Goal: Navigation & Orientation: Find specific page/section

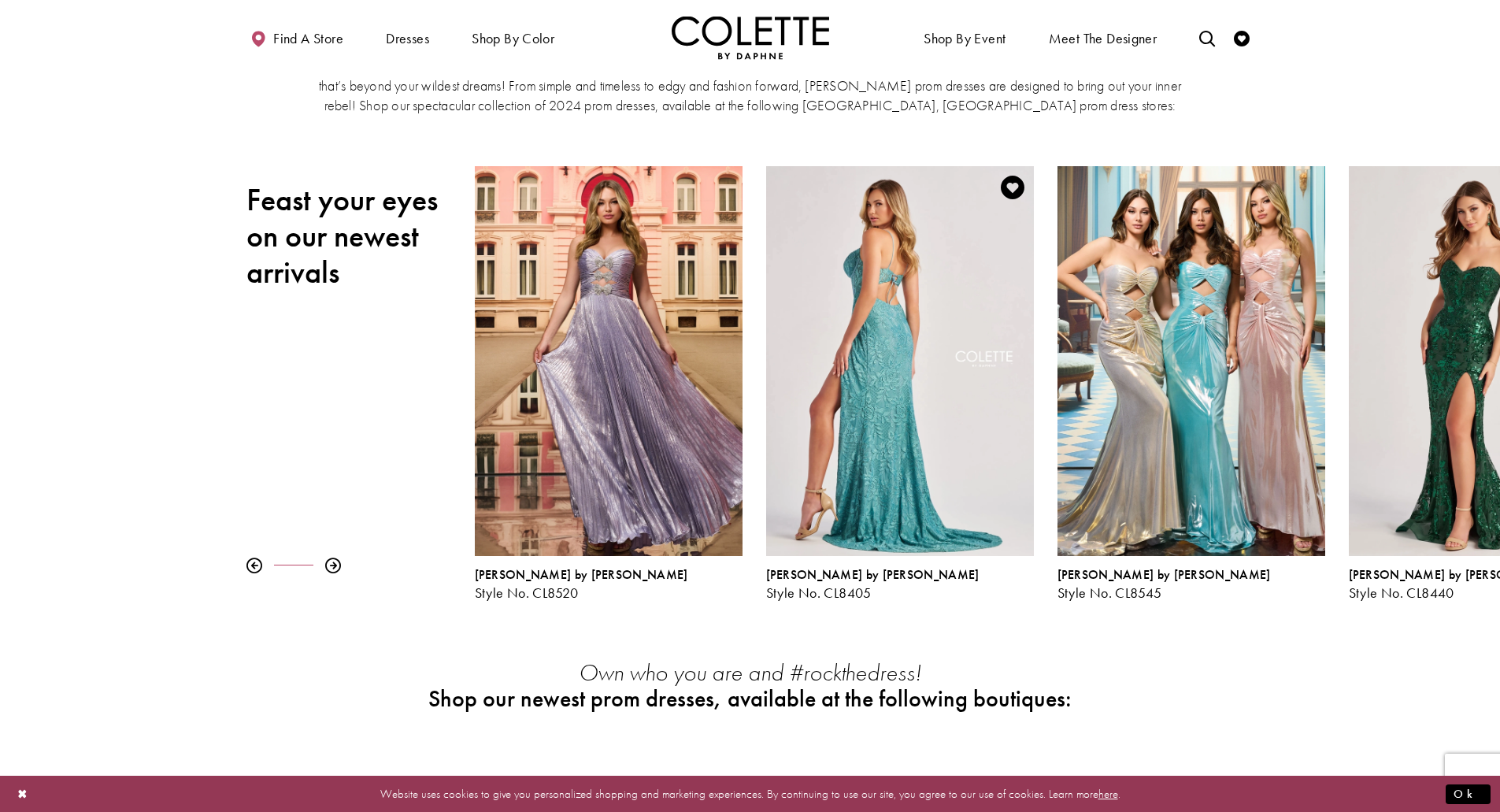
scroll to position [119, 0]
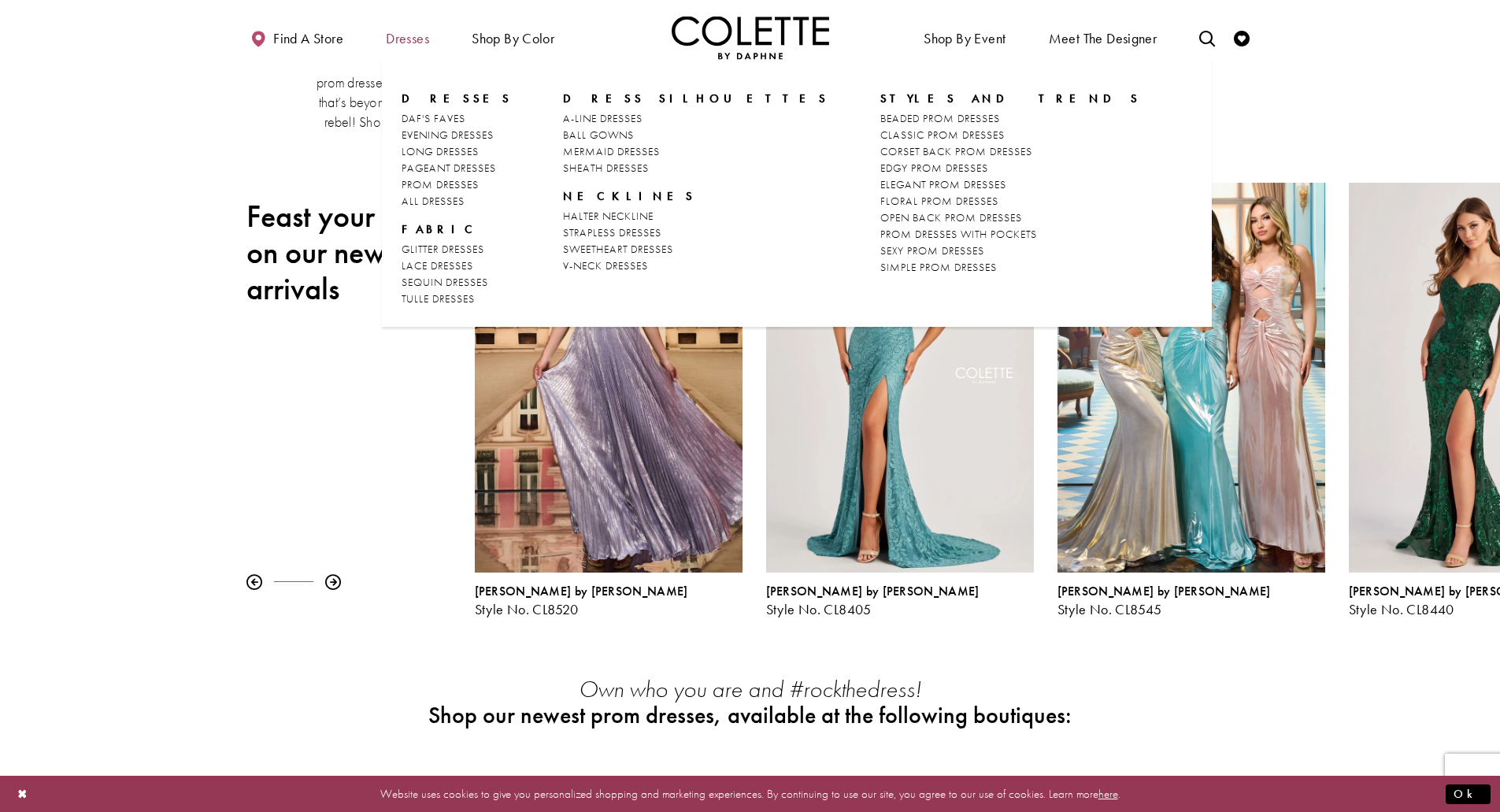
click at [425, 39] on span "Dresses" at bounding box center [407, 39] width 43 height 16
click at [435, 167] on span "PAGEANT DRESSES" at bounding box center [449, 167] width 95 height 14
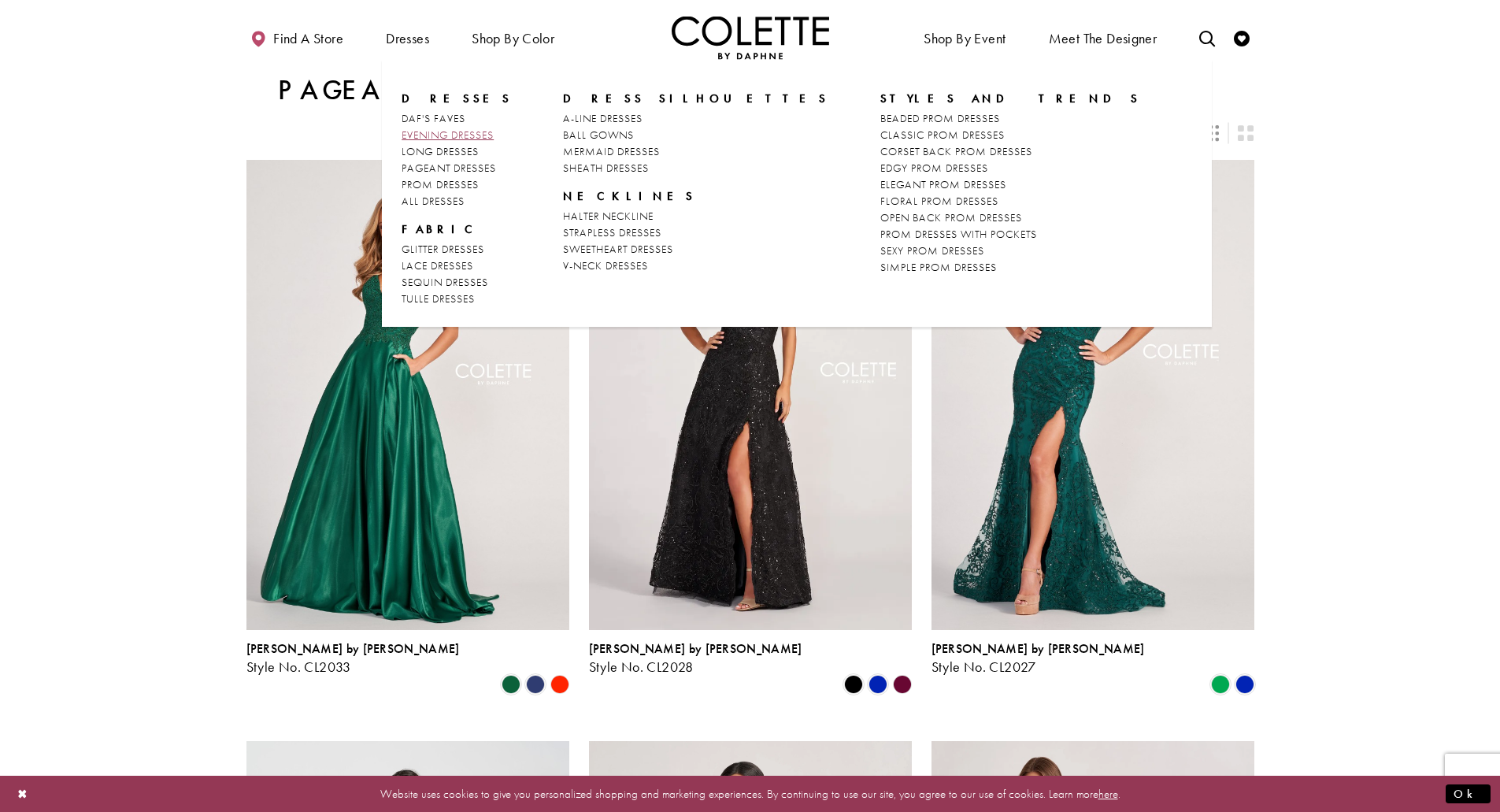
click at [423, 137] on span "EVENING DRESSES" at bounding box center [448, 135] width 92 height 14
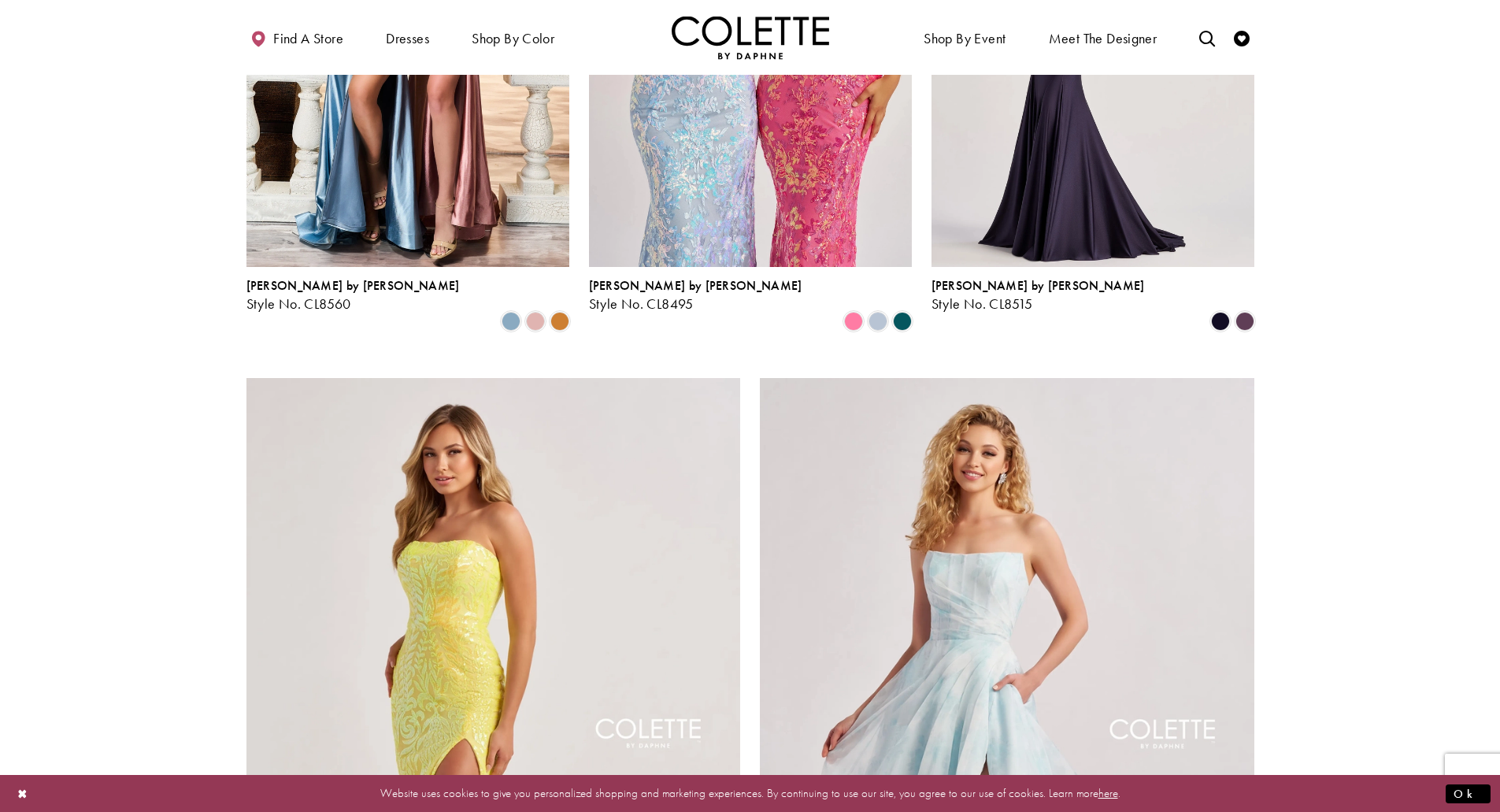
scroll to position [2437, 0]
